Goal: Information Seeking & Learning: Learn about a topic

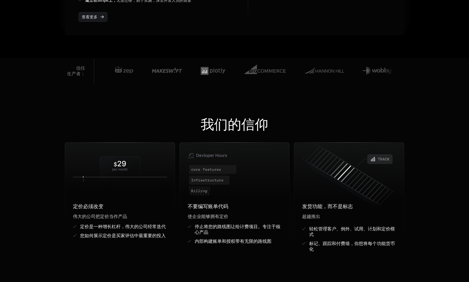
scroll to position [438, 0]
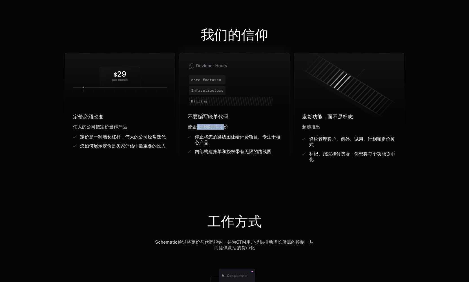
drag, startPoint x: 197, startPoint y: 128, endPoint x: 226, endPoint y: 128, distance: 28.7
click at [226, 128] on span "使企业能够拥有定价" at bounding box center [208, 126] width 41 height 5
click at [225, 140] on div "停止将您的路线图让给计费项目。专注于核心产品" at bounding box center [238, 139] width 87 height 11
drag, startPoint x: 230, startPoint y: 137, endPoint x: 257, endPoint y: 138, distance: 26.5
click at [257, 138] on span "停止将您的路线图让给计费项目。专注于核心产品" at bounding box center [238, 139] width 86 height 10
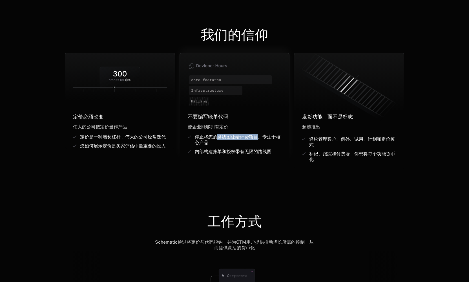
click at [253, 142] on div "停止将您的路线图让给计费项目。专注于核心产品" at bounding box center [238, 139] width 87 height 11
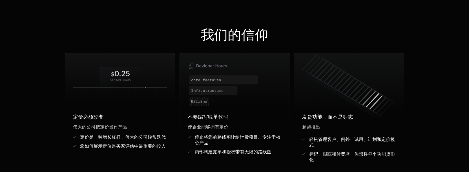
scroll to position [438, 0]
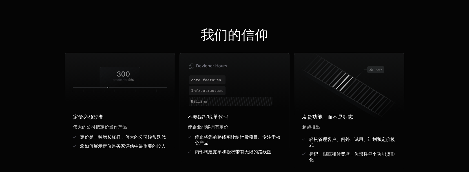
scroll to position [438, 0]
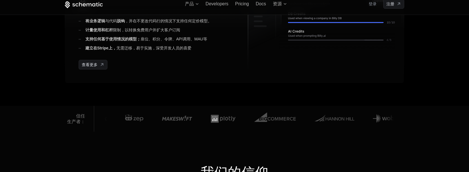
scroll to position [296, 0]
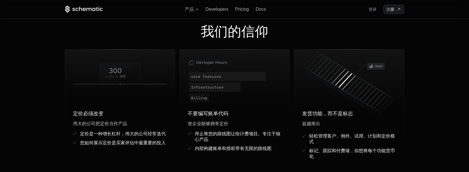
scroll to position [400, 0]
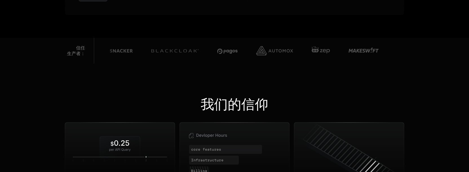
scroll to position [397, 0]
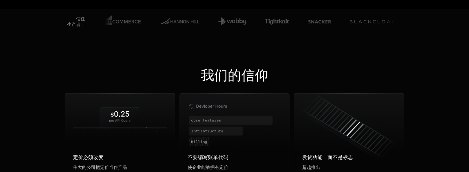
scroll to position [397, 0]
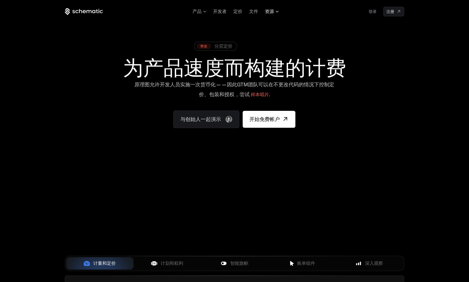
click at [277, 12] on span "资源" at bounding box center [272, 11] width 14 height 5
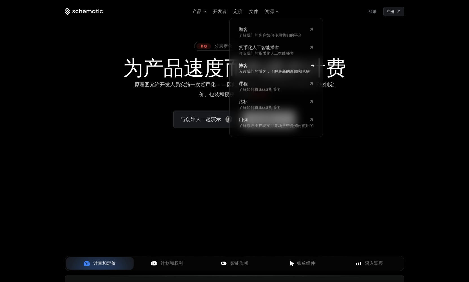
click at [259, 69] on span "阅读我们的博客，了解最新的新闻和见解" at bounding box center [274, 71] width 71 height 5
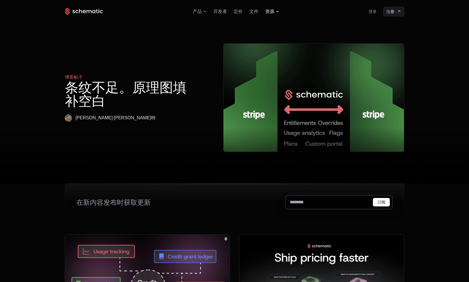
click at [276, 13] on span "资源" at bounding box center [272, 11] width 14 height 5
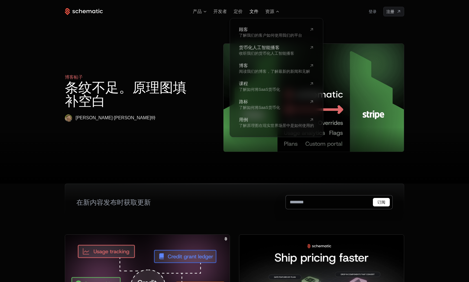
click at [254, 11] on span "文件" at bounding box center [253, 11] width 9 height 5
click at [224, 13] on span "开发者" at bounding box center [220, 11] width 14 height 5
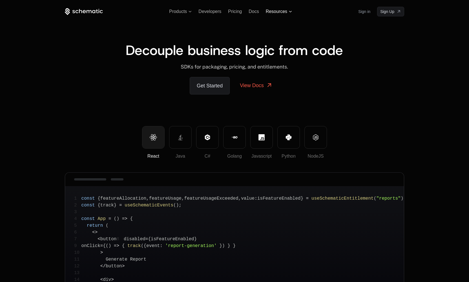
click at [289, 12] on span "Resources" at bounding box center [279, 11] width 26 height 5
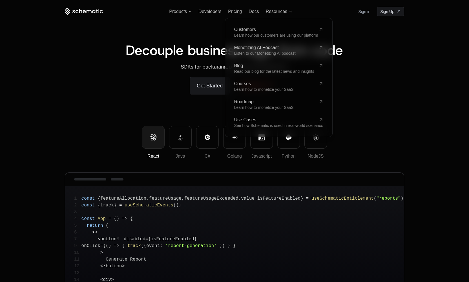
click at [85, 14] on icon at bounding box center [84, 11] width 38 height 7
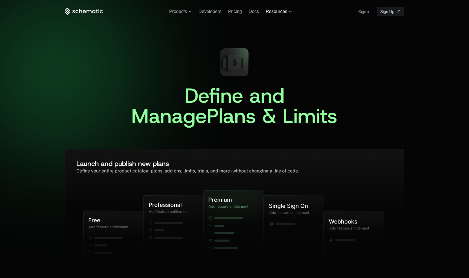
click at [290, 13] on span "Resources" at bounding box center [279, 11] width 26 height 5
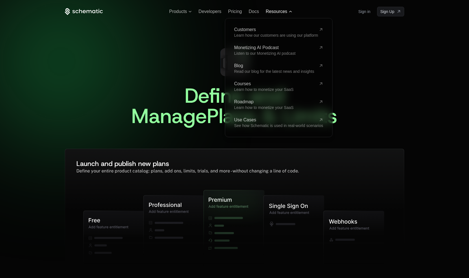
click at [290, 13] on span "Resources" at bounding box center [279, 11] width 26 height 5
